Goal: Task Accomplishment & Management: Complete application form

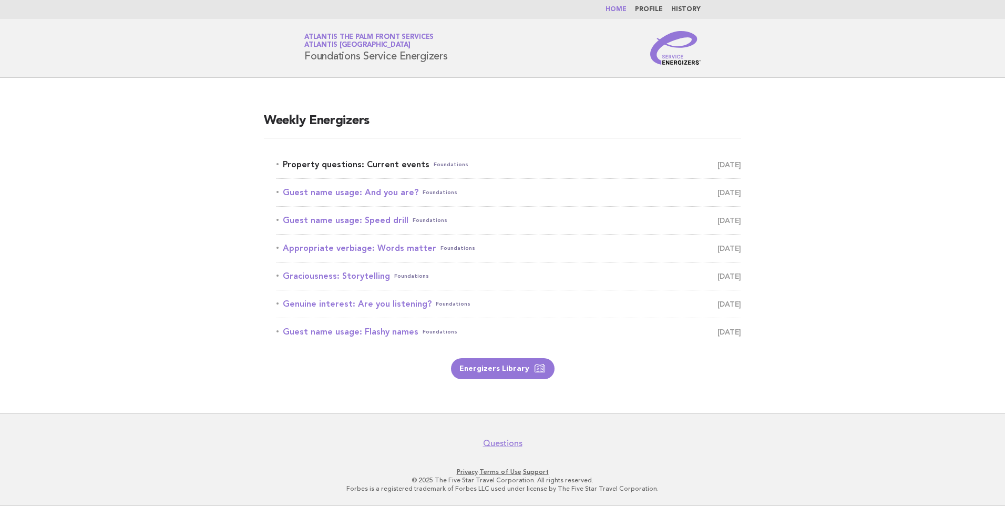
click at [415, 164] on link "Property questions: Current events Foundations [DATE]" at bounding box center [509, 164] width 465 height 15
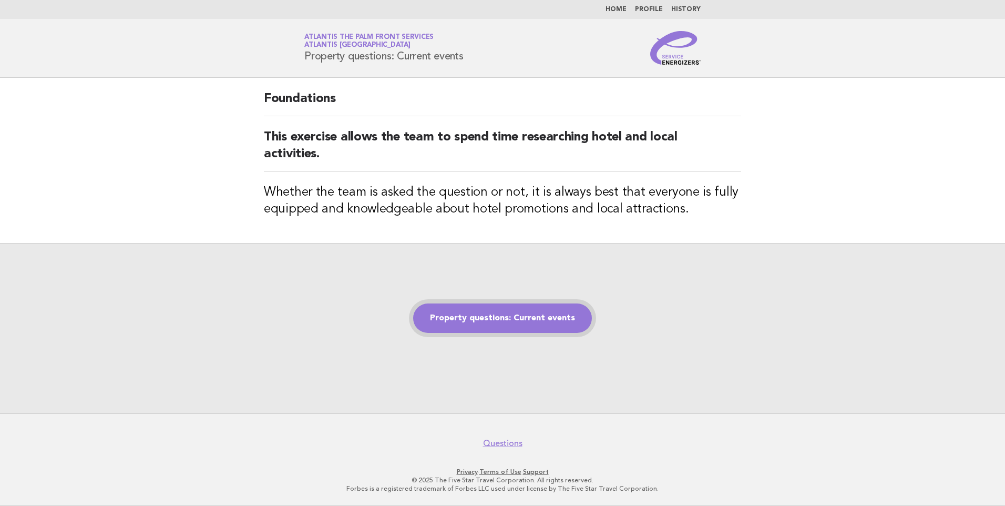
click at [469, 317] on link "Property questions: Current events" at bounding box center [502, 317] width 179 height 29
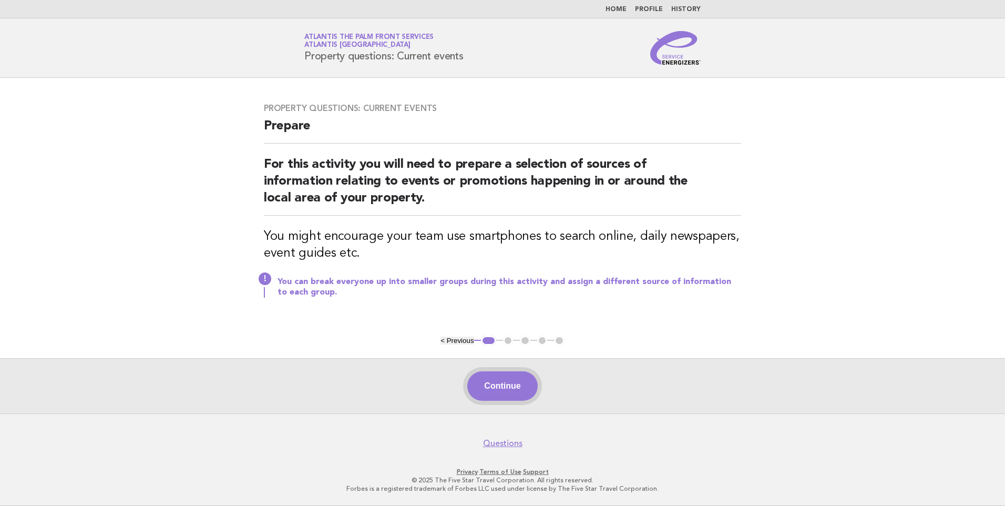
click at [512, 382] on button "Continue" at bounding box center [502, 385] width 70 height 29
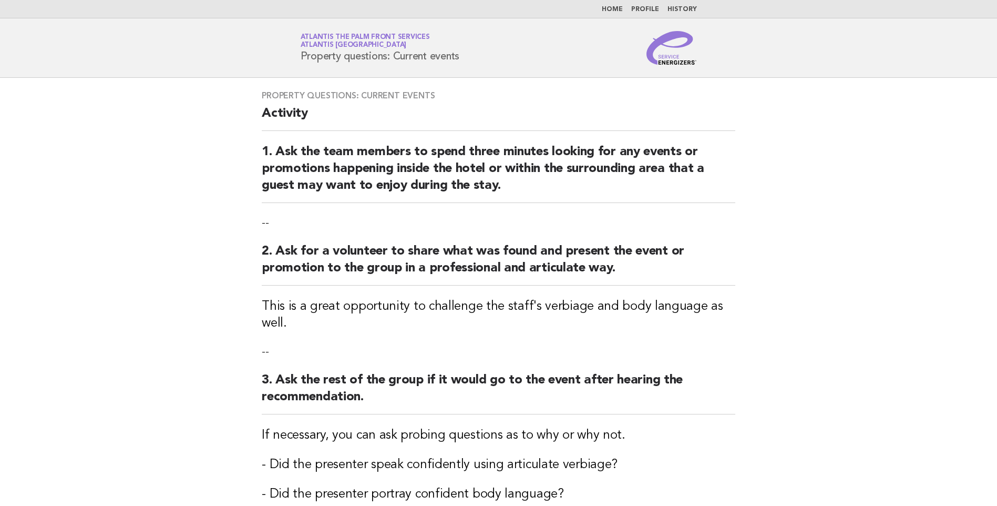
scroll to position [263, 0]
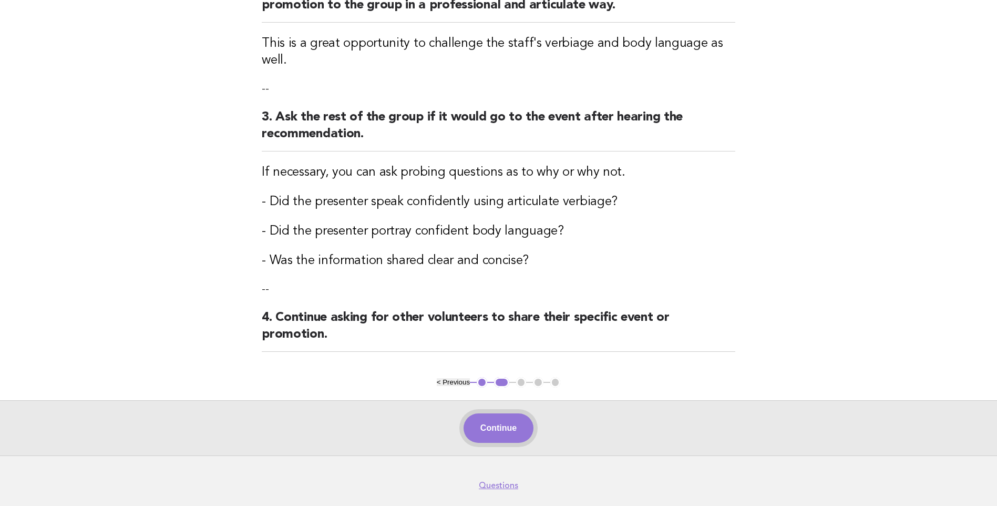
click at [516, 413] on button "Continue" at bounding box center [499, 427] width 70 height 29
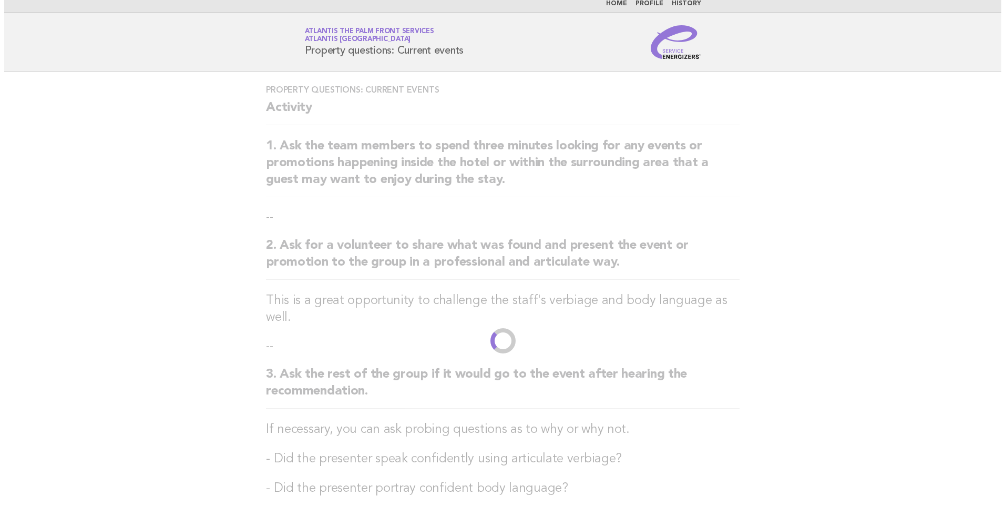
scroll to position [0, 0]
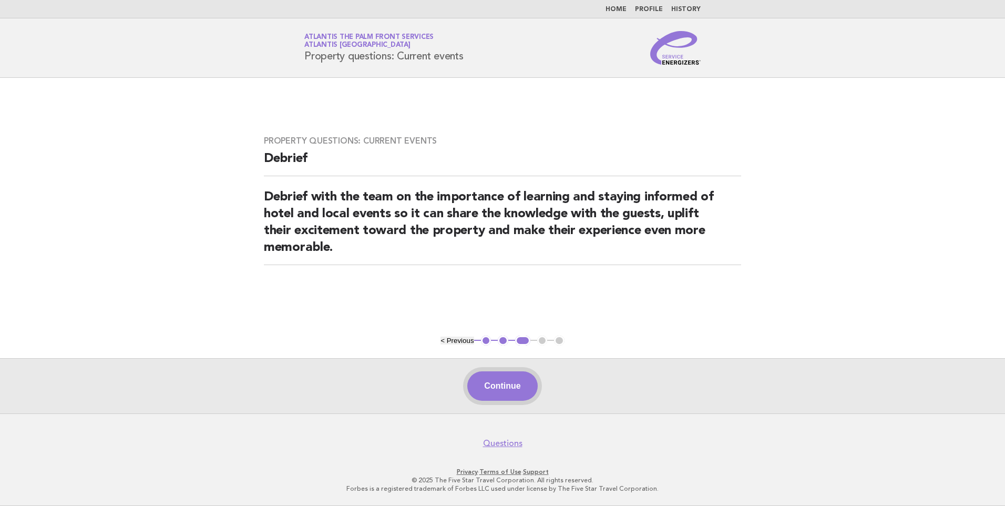
click at [512, 384] on button "Continue" at bounding box center [502, 385] width 70 height 29
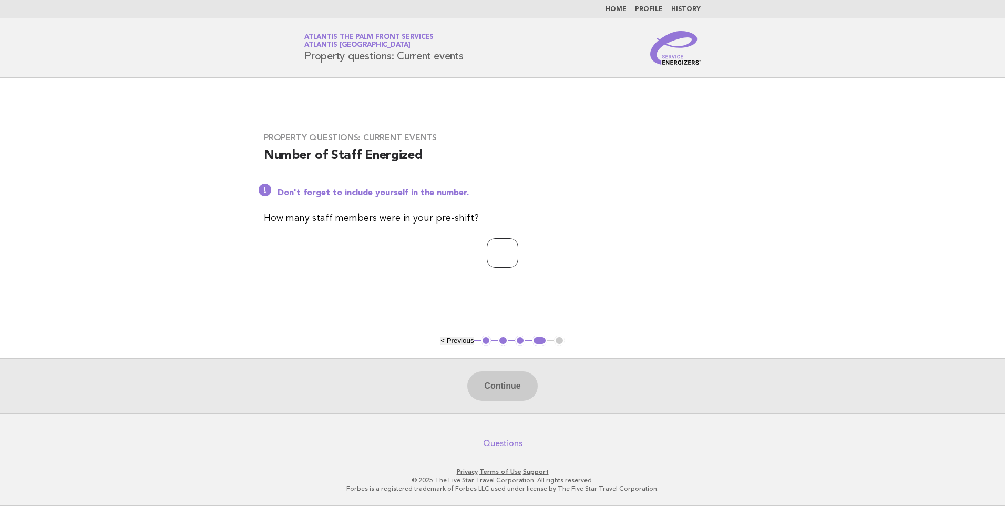
click at [512, 254] on input "number" at bounding box center [503, 252] width 32 height 29
type input "**"
click at [500, 385] on button "Continue" at bounding box center [502, 385] width 70 height 29
